Goal: Task Accomplishment & Management: Use online tool/utility

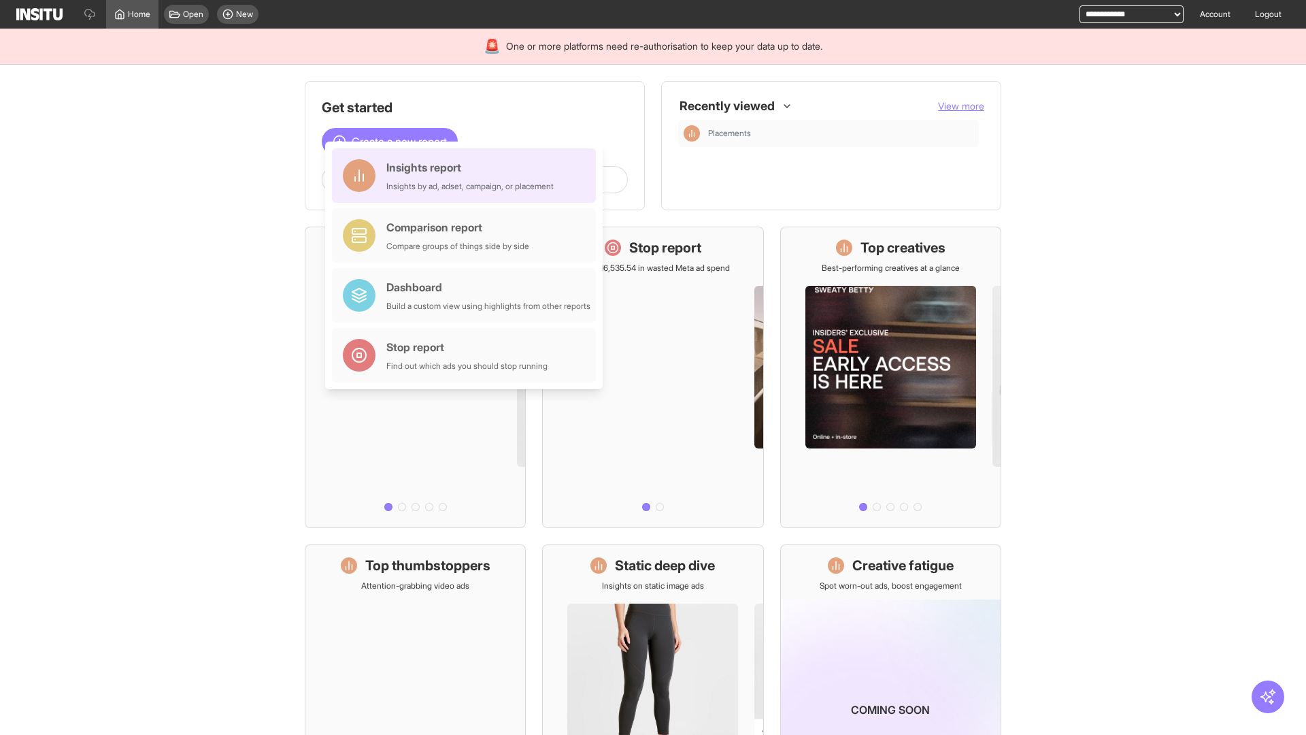
click at [467, 176] on div "Insights report Insights by ad, adset, campaign, or placement" at bounding box center [469, 175] width 167 height 33
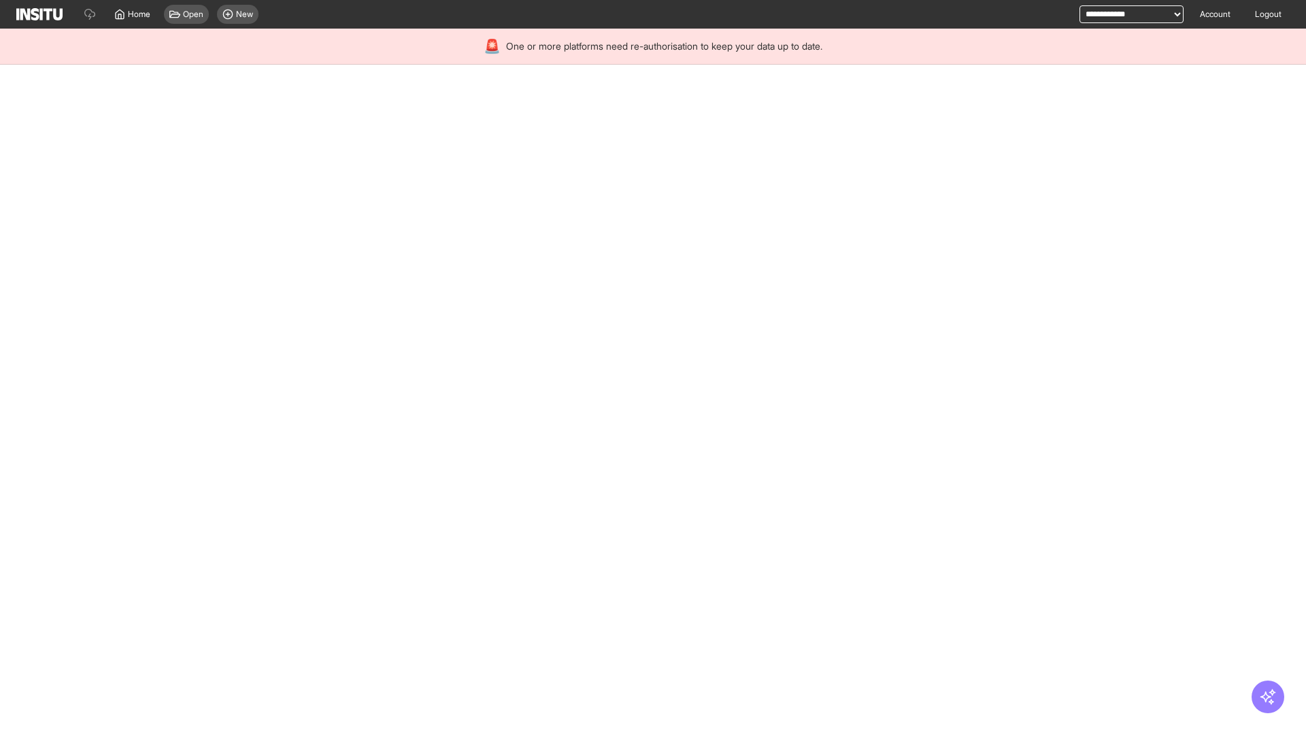
select select "**"
